Goal: Browse casually

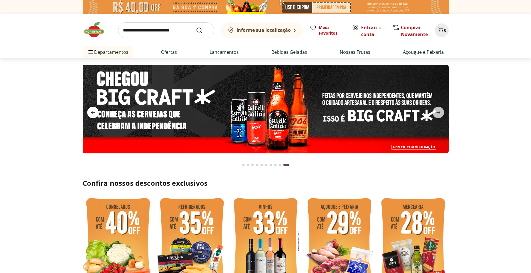
click at [98, 110] on span "previous" at bounding box center [92, 112] width 11 height 11
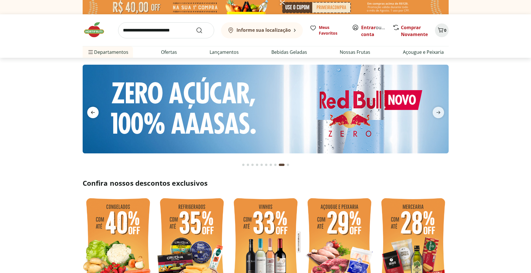
click at [95, 110] on icon "previous" at bounding box center [93, 112] width 7 height 7
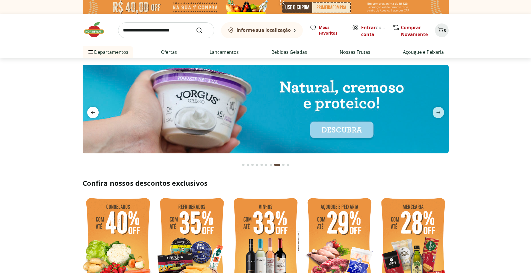
click at [95, 110] on icon "previous" at bounding box center [93, 112] width 7 height 7
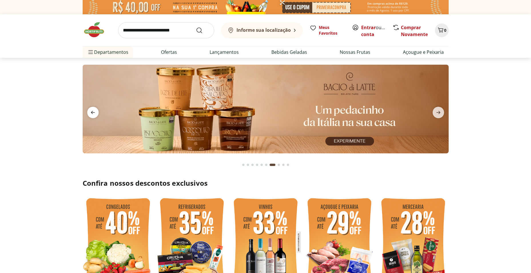
click at [95, 110] on icon "previous" at bounding box center [93, 112] width 7 height 7
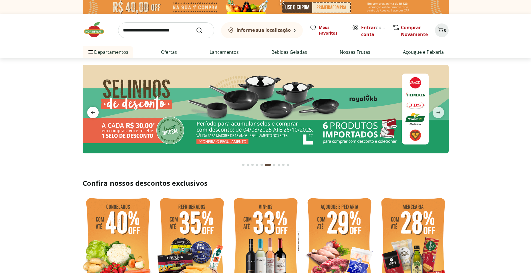
click at [95, 110] on icon "previous" at bounding box center [93, 112] width 7 height 7
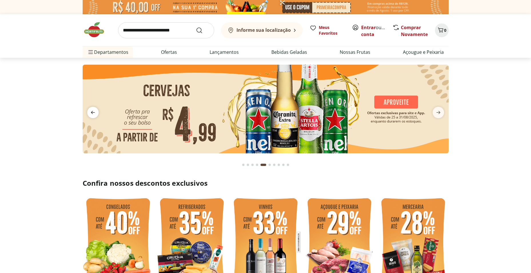
click at [95, 110] on icon "previous" at bounding box center [93, 112] width 7 height 7
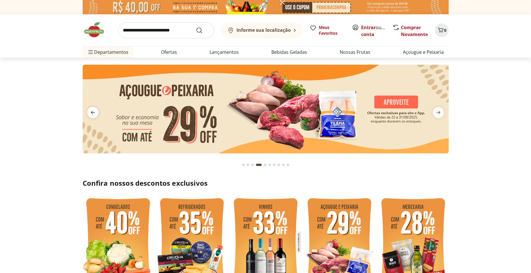
click at [95, 110] on icon "previous" at bounding box center [93, 112] width 7 height 7
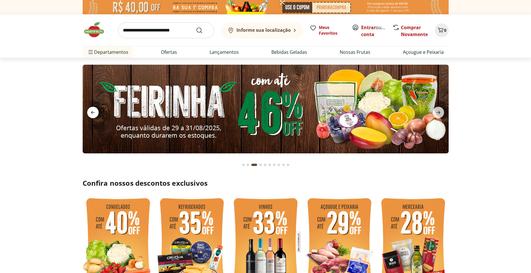
click at [95, 110] on icon "previous" at bounding box center [93, 112] width 7 height 7
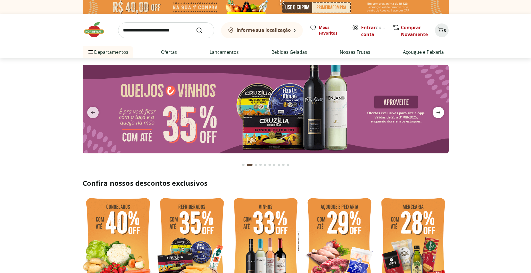
click at [435, 113] on icon "next" at bounding box center [438, 112] width 7 height 7
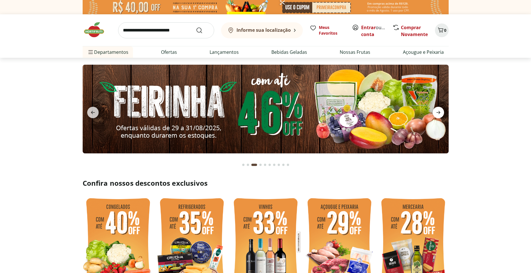
click at [435, 113] on icon "next" at bounding box center [438, 112] width 7 height 7
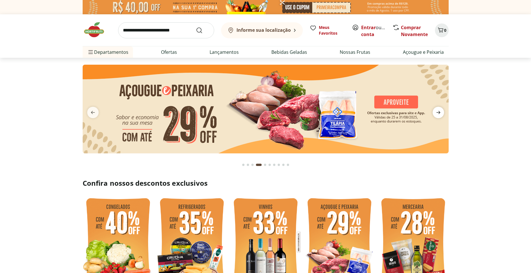
click at [435, 114] on icon "next" at bounding box center [438, 112] width 7 height 7
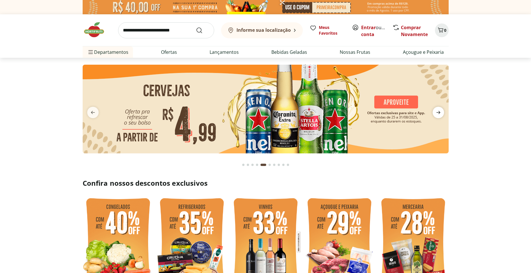
click at [435, 114] on icon "next" at bounding box center [438, 112] width 7 height 7
